Goal: Complete application form

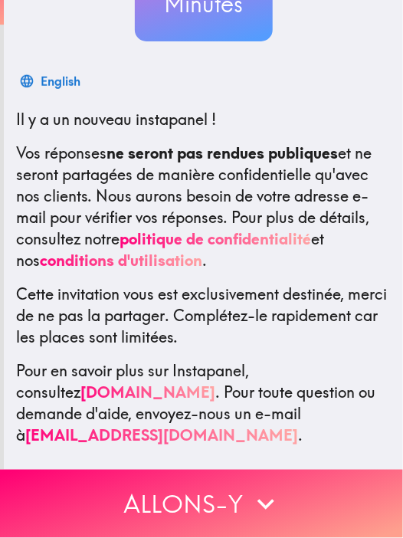
scroll to position [206, 0]
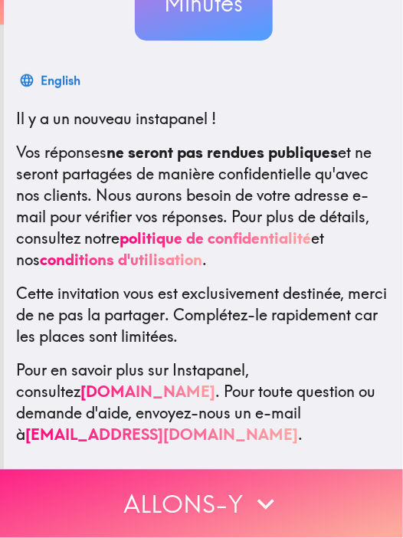
click at [258, 491] on icon "button" at bounding box center [266, 505] width 34 height 34
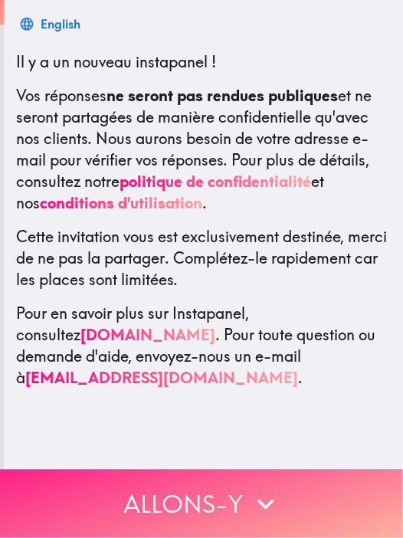
scroll to position [0, 0]
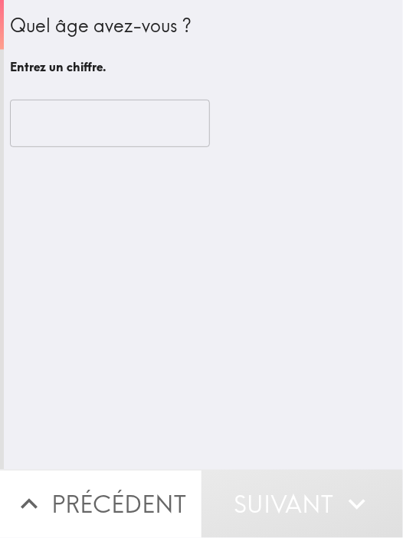
click at [141, 110] on input "number" at bounding box center [110, 124] width 200 height 48
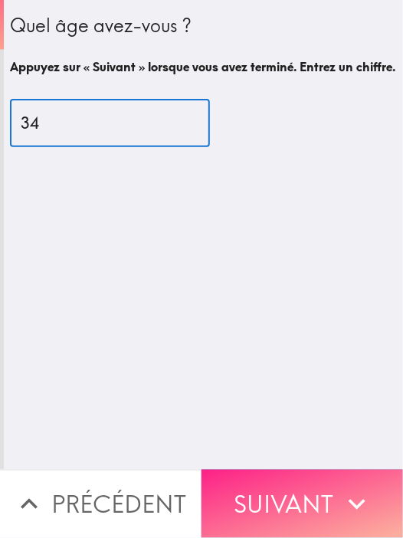
type input "34"
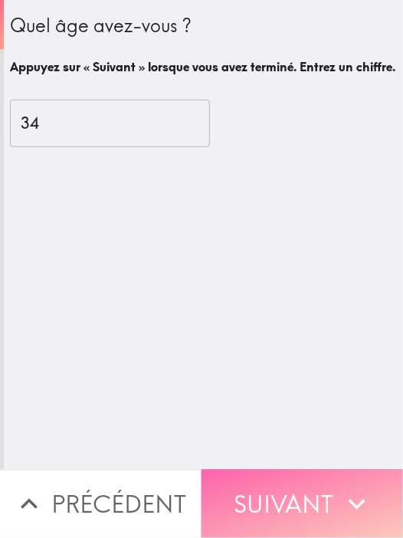
click at [291, 474] on button "Suivant" at bounding box center [303, 504] width 202 height 68
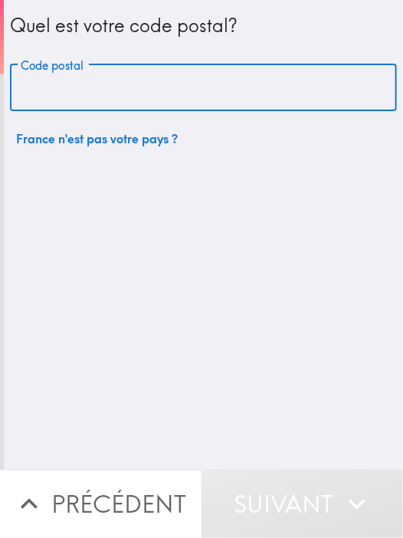
click at [190, 83] on input "Code postal" at bounding box center [203, 88] width 387 height 48
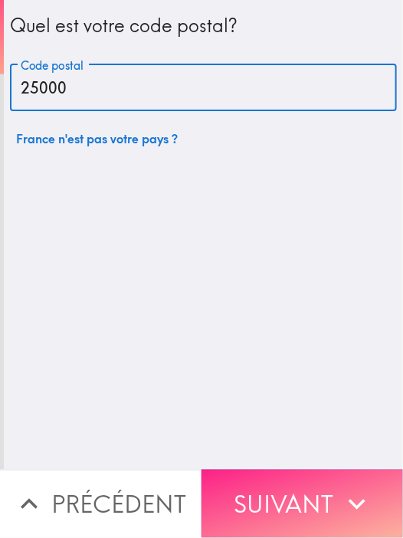
type input "25000"
click at [274, 494] on button "Suivant" at bounding box center [303, 504] width 202 height 68
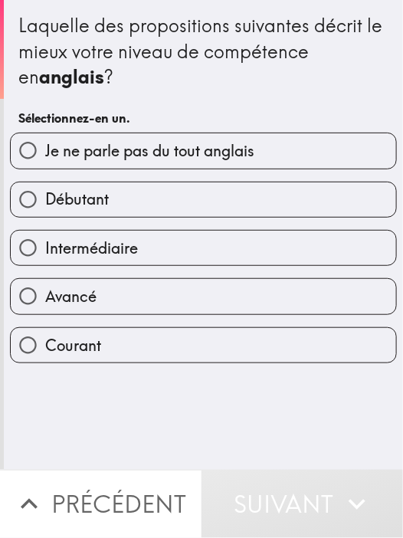
click at [205, 240] on label "Intermédiaire" at bounding box center [204, 248] width 386 height 34
click at [45, 240] on input "Intermédiaire" at bounding box center [28, 248] width 34 height 34
radio input "true"
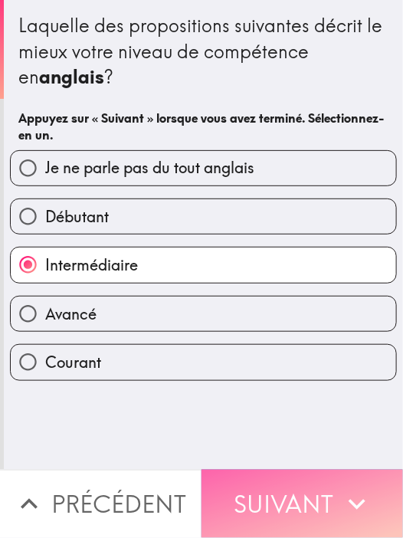
click at [224, 491] on button "Suivant" at bounding box center [303, 504] width 202 height 68
